Goal: Task Accomplishment & Management: Manage account settings

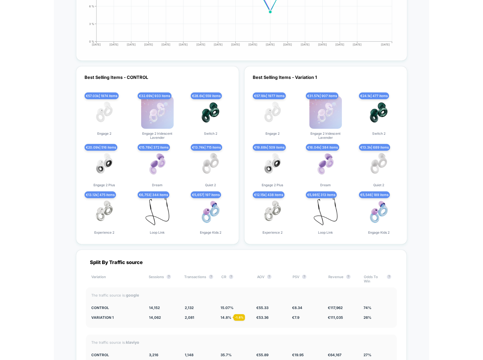
scroll to position [1501, 0]
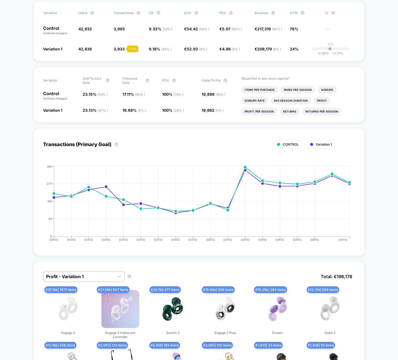
scroll to position [0, 0]
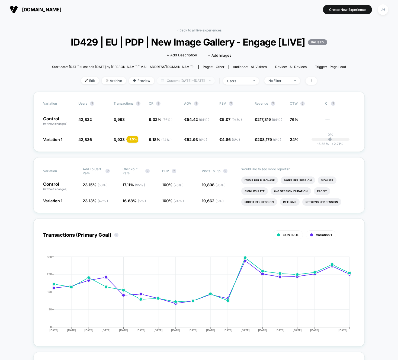
click at [187, 84] on span "Custom: [DATE] - [DATE]" at bounding box center [186, 80] width 58 height 7
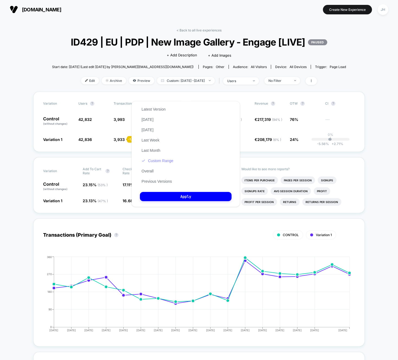
click at [159, 161] on button "Custom Range" at bounding box center [157, 160] width 35 height 5
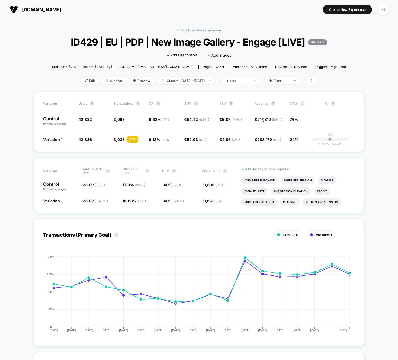
click at [198, 30] on link "< Back to all live experiences" at bounding box center [199, 30] width 45 height 4
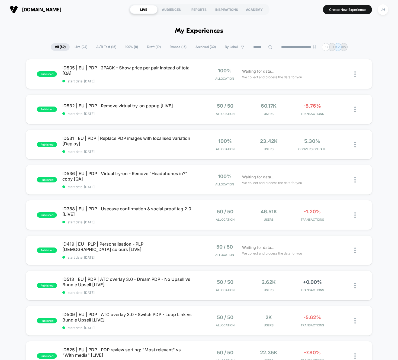
click at [257, 48] on input at bounding box center [262, 47] width 27 height 7
type input "*****"
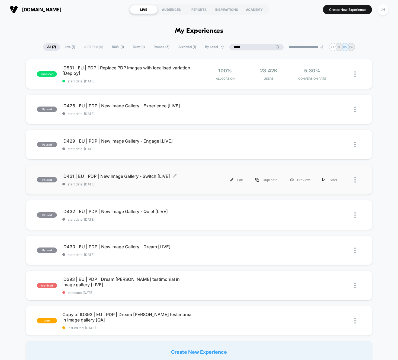
click at [150, 178] on span "ID431 | EU | PDP | New Image Gallery - Switch [LIVE] Click to edit experience d…" at bounding box center [130, 176] width 136 height 5
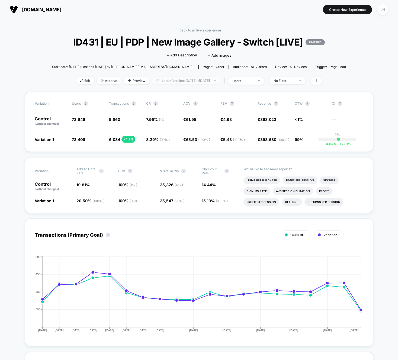
click at [173, 82] on span "Latest Version: [DATE] - [DATE]" at bounding box center [186, 80] width 68 height 7
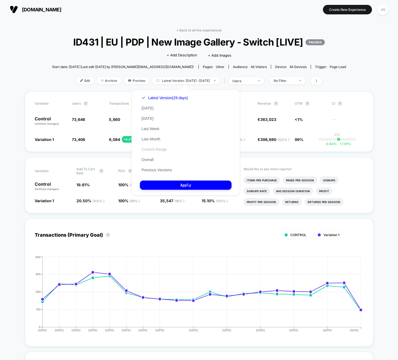
click at [154, 149] on button "Custom Range" at bounding box center [154, 149] width 28 height 5
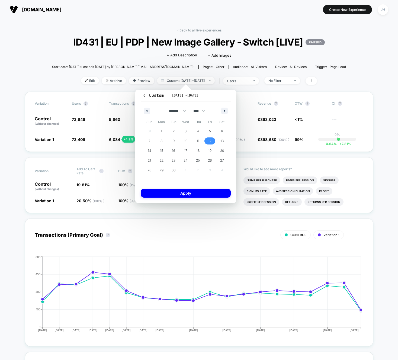
click at [210, 140] on span "12" at bounding box center [209, 141] width 3 height 10
click at [162, 172] on span "29" at bounding box center [162, 170] width 4 height 10
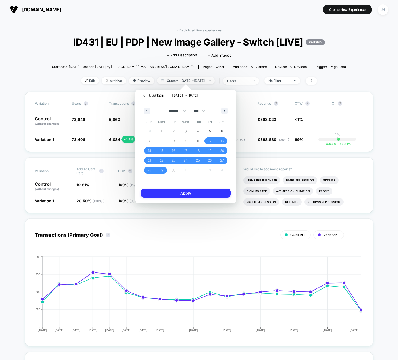
click at [166, 192] on button "Apply" at bounding box center [186, 193] width 90 height 9
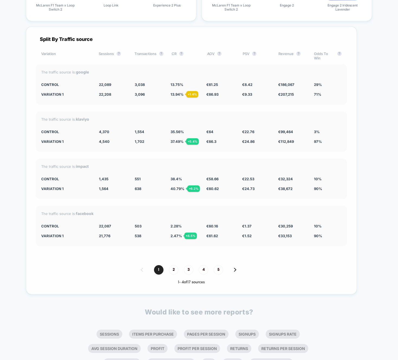
scroll to position [1711, 0]
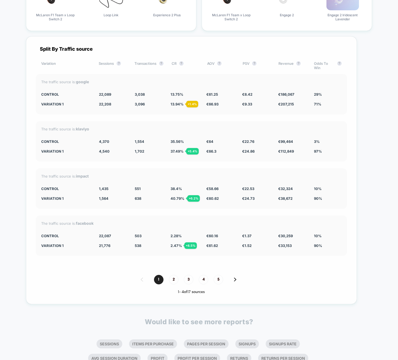
click at [80, 127] on strong "klaviyo" at bounding box center [82, 129] width 13 height 5
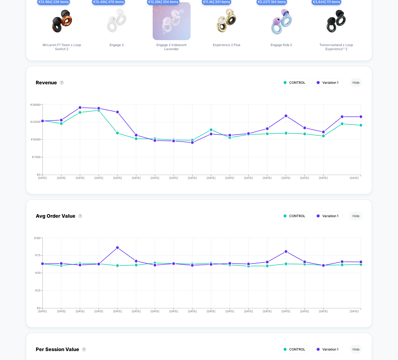
scroll to position [0, 0]
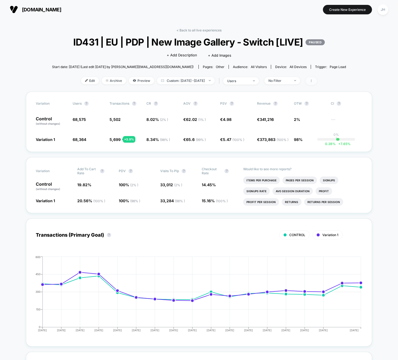
click at [313, 79] on icon at bounding box center [311, 80] width 3 height 3
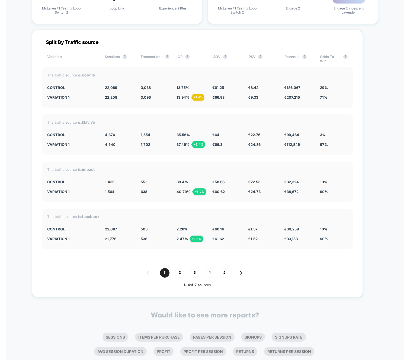
scroll to position [1717, 0]
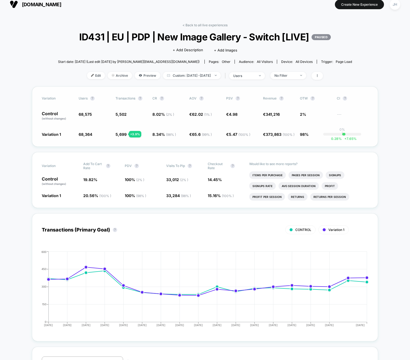
scroll to position [0, 0]
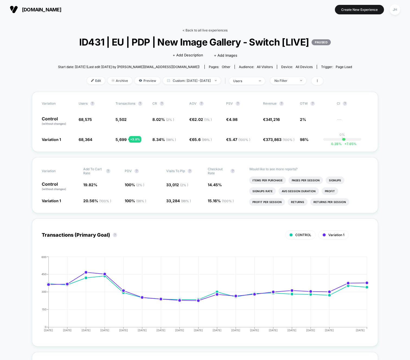
click at [195, 28] on link "< Back to all live experiences" at bounding box center [204, 30] width 45 height 4
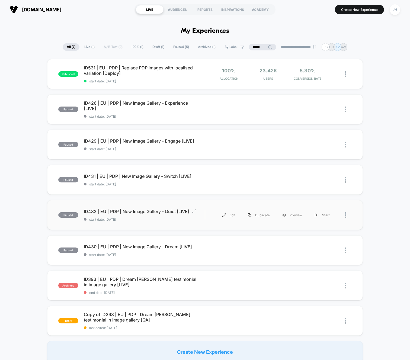
click at [136, 212] on span "ID432 | EU | PDP | New Image Gallery - Quiet [LIVE] Click to edit experience de…" at bounding box center [144, 211] width 121 height 5
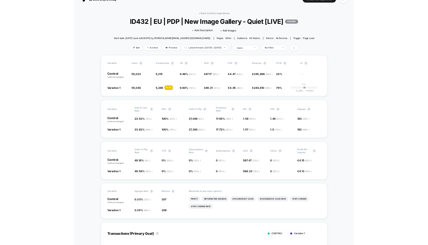
scroll to position [14, 0]
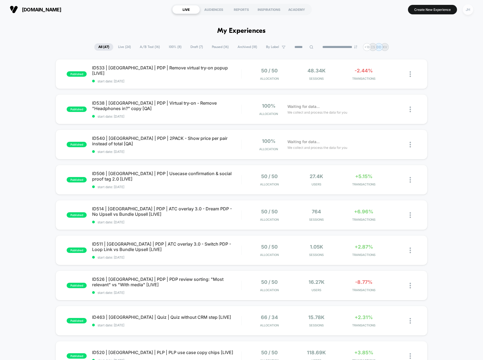
click at [468, 8] on div "JH" at bounding box center [468, 9] width 11 height 11
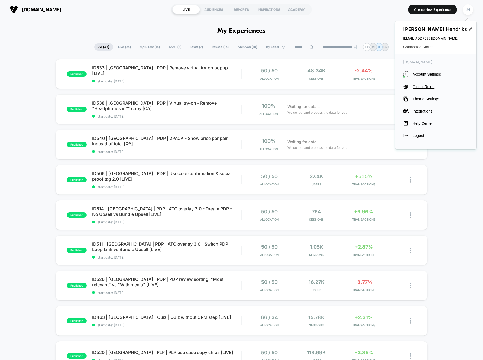
click at [424, 47] on span "Connected Stores" at bounding box center [436, 47] width 65 height 4
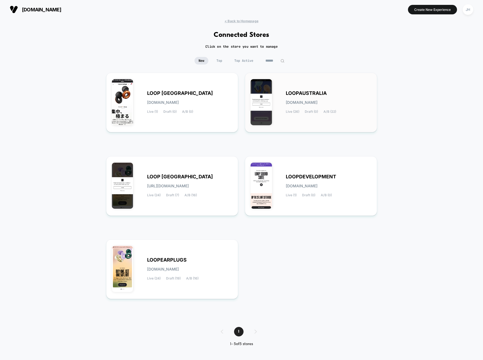
click at [274, 110] on div "LOOPAUSTRALIA [DOMAIN_NAME] Live (26) Draft (0) A/B (22)" at bounding box center [311, 102] width 121 height 48
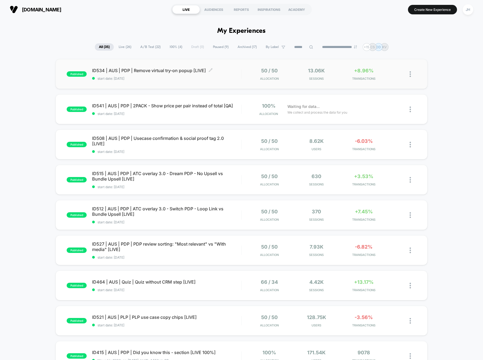
click at [166, 71] on span "ID534 | AUS | PDP | Remove virtual try-on popup [LIVE] Click to edit experience…" at bounding box center [166, 70] width 149 height 5
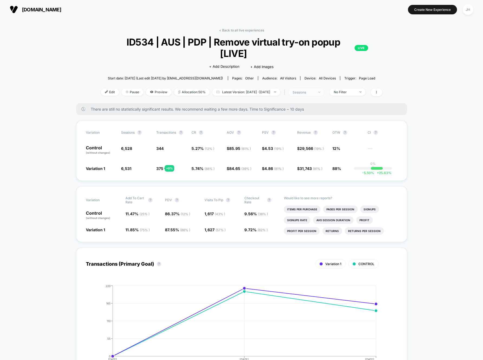
click at [315, 90] on div "sessions" at bounding box center [304, 92] width 22 height 4
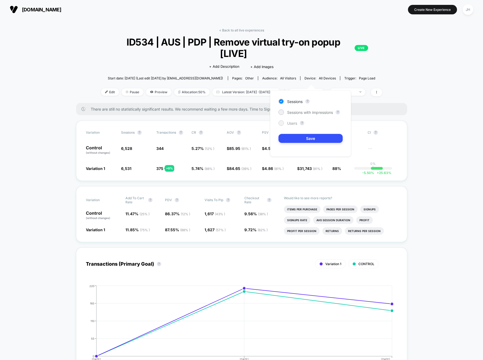
click at [295, 124] on span "Users" at bounding box center [292, 123] width 10 height 5
click at [299, 132] on div "Sessions ? Sessions with impressions ? Users ? Save" at bounding box center [310, 123] width 81 height 66
click at [297, 139] on button "Save" at bounding box center [311, 138] width 64 height 9
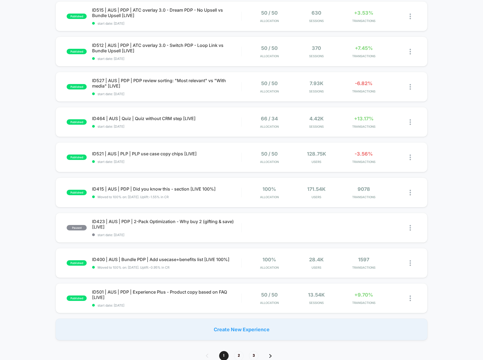
scroll to position [164, 0]
click at [167, 87] on span "ID527 | AUS | PDP | PDP review sorting: "Most relevant" vs "With media" [LIVE] …" at bounding box center [166, 82] width 149 height 11
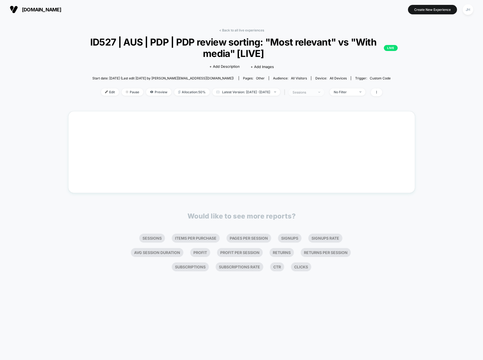
click at [315, 92] on div "sessions" at bounding box center [304, 92] width 22 height 4
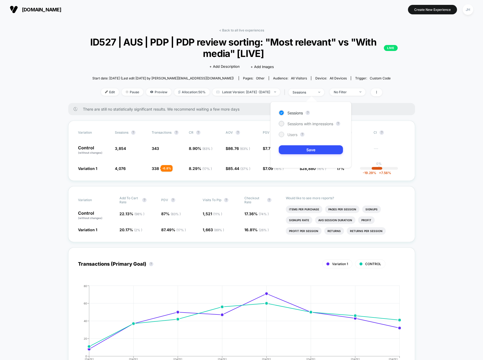
click at [292, 137] on span "Users" at bounding box center [293, 134] width 10 height 5
click at [297, 147] on button "Save" at bounding box center [311, 149] width 64 height 9
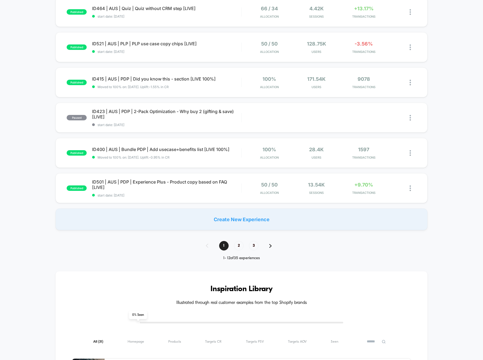
scroll to position [262, 0]
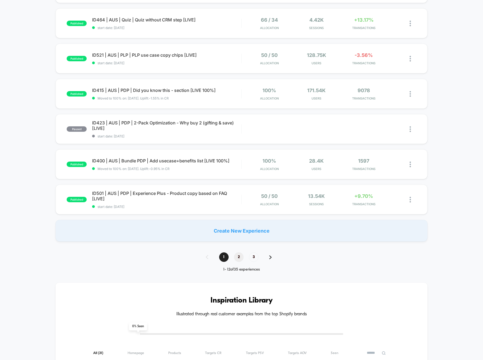
click at [241, 259] on span "2" at bounding box center [238, 256] width 9 height 9
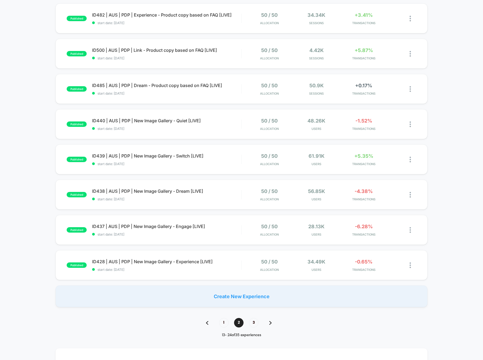
scroll to position [197, 0]
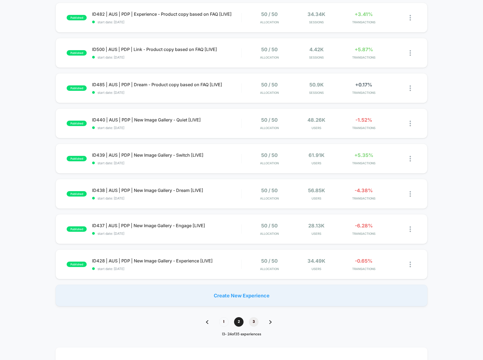
click at [254, 323] on span "3" at bounding box center [253, 321] width 9 height 9
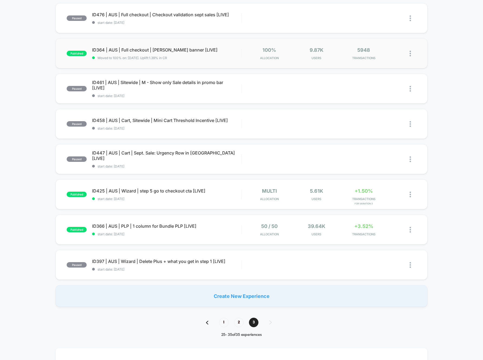
scroll to position [162, 0]
click at [241, 322] on span "2" at bounding box center [238, 322] width 9 height 9
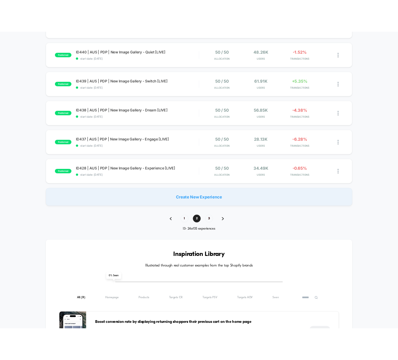
scroll to position [277, 0]
